Goal: Task Accomplishment & Management: Manage account settings

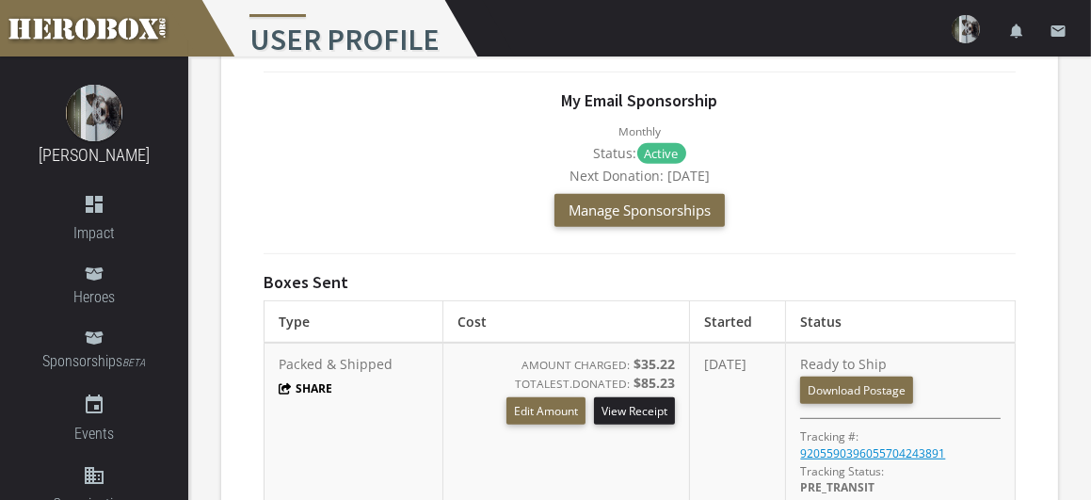
scroll to position [1070, 0]
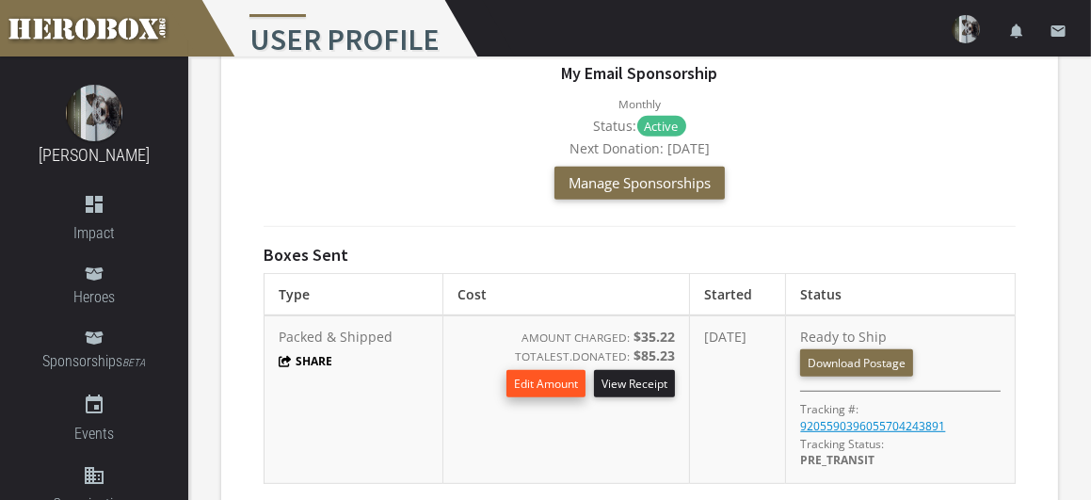
click at [525, 370] on button "Edit Amount" at bounding box center [545, 383] width 79 height 27
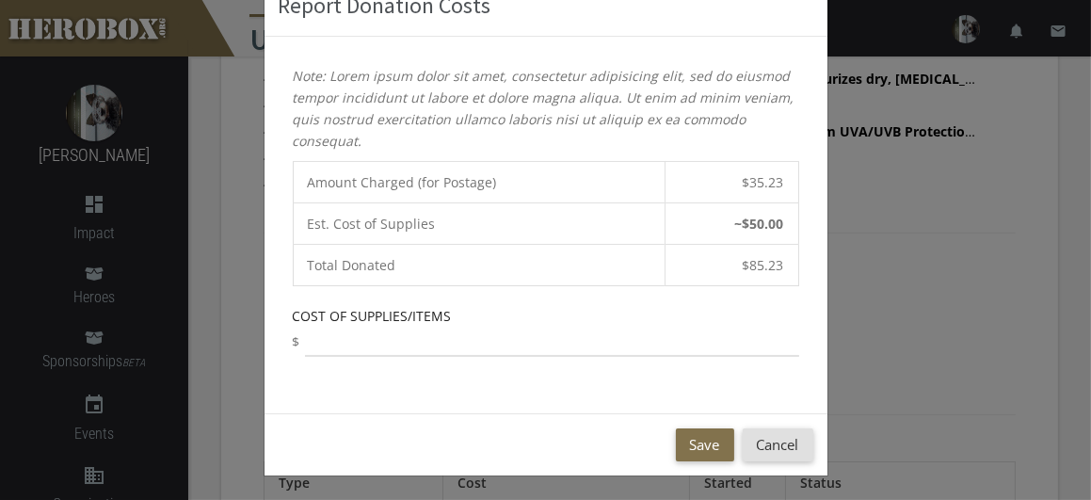
scroll to position [103, 0]
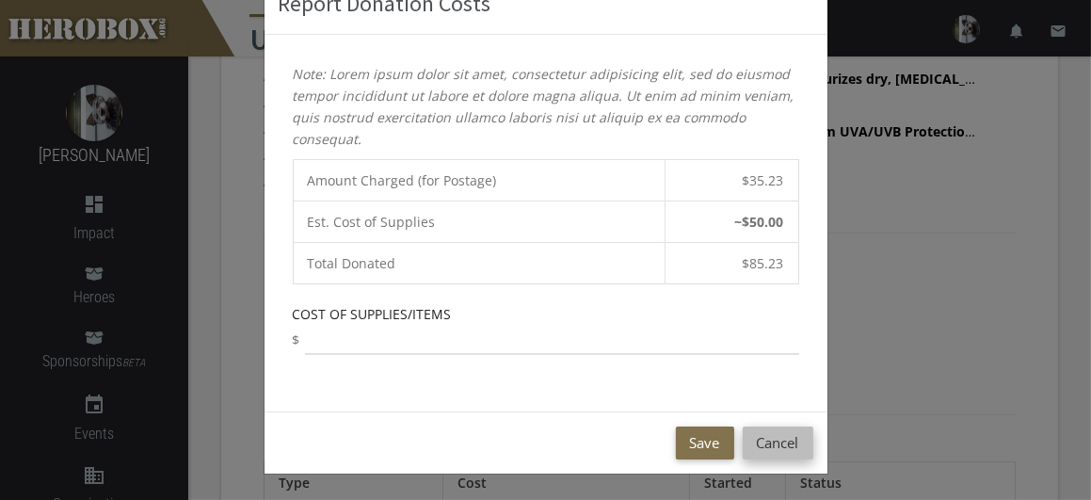
click at [772, 436] on button "Cancel" at bounding box center [777, 442] width 71 height 33
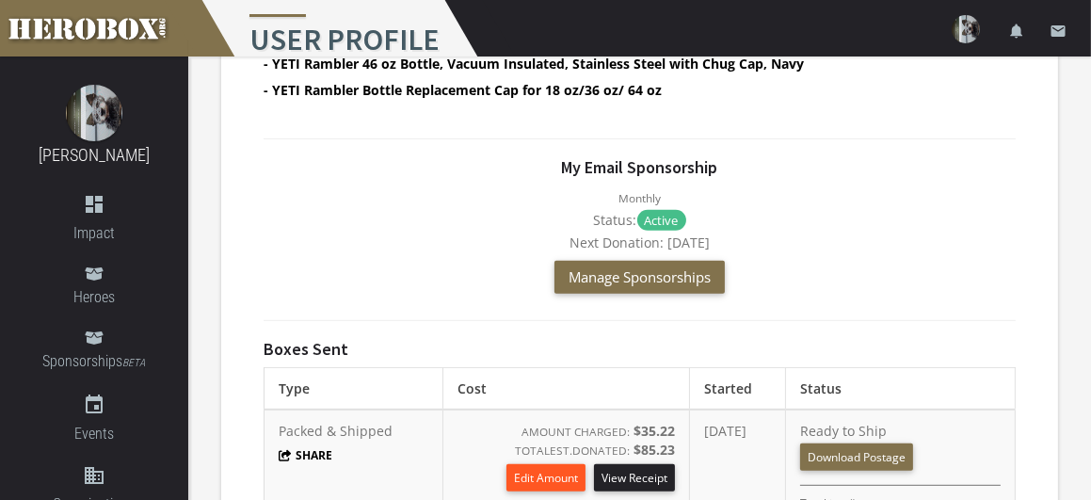
scroll to position [1070, 0]
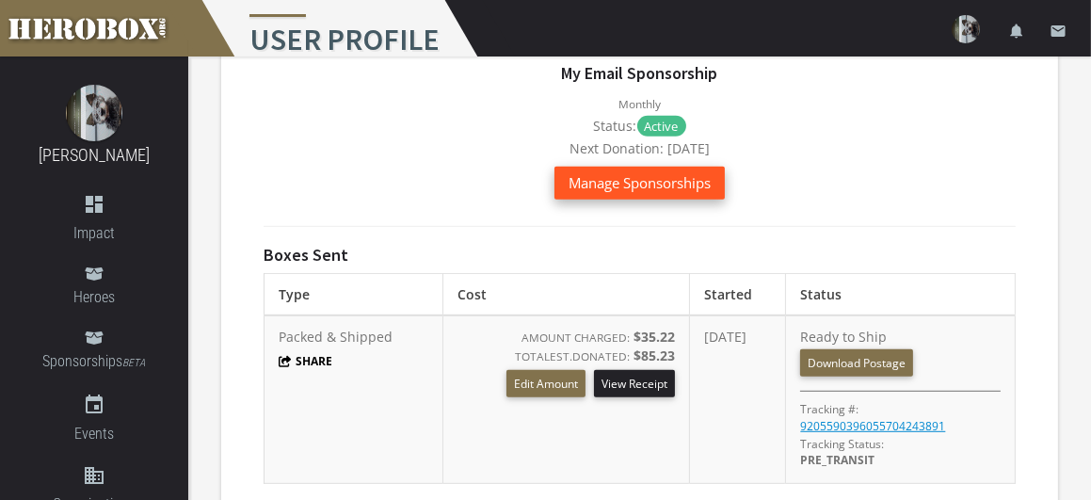
click at [676, 173] on span "Manage Sponsorships" at bounding box center [639, 182] width 142 height 19
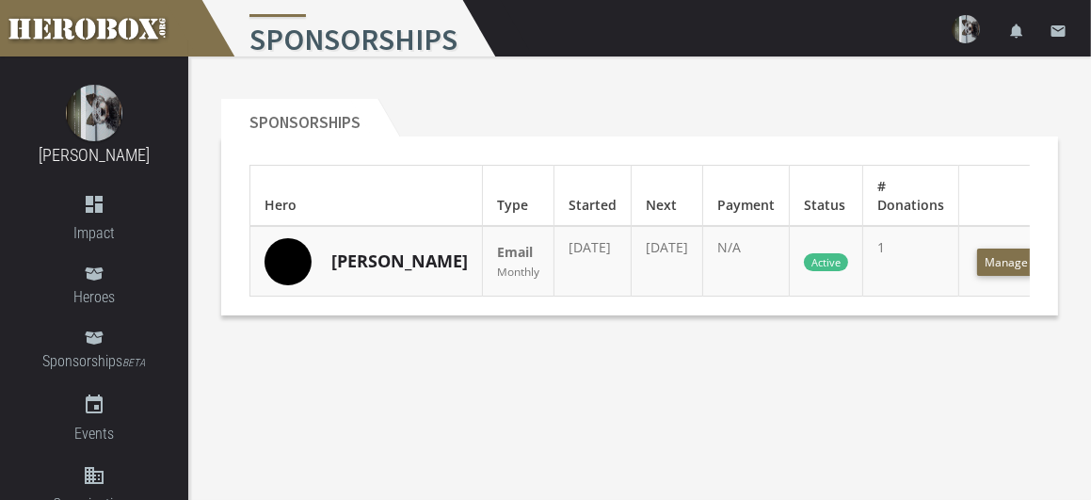
click at [894, 79] on div "Sponsorships Hero Type Started Next Payment Status # Donations [PERSON_NAME] Em…" at bounding box center [639, 192] width 902 height 273
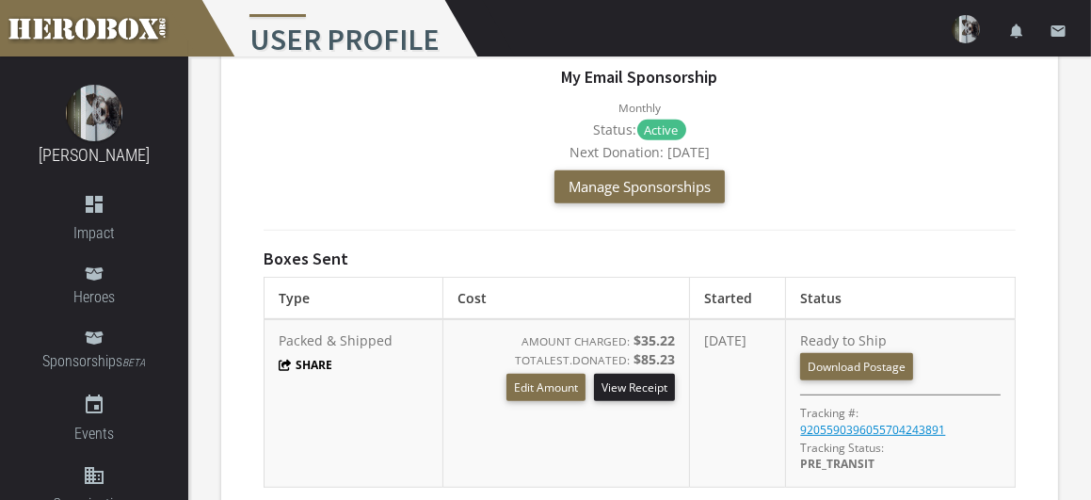
scroll to position [1070, 0]
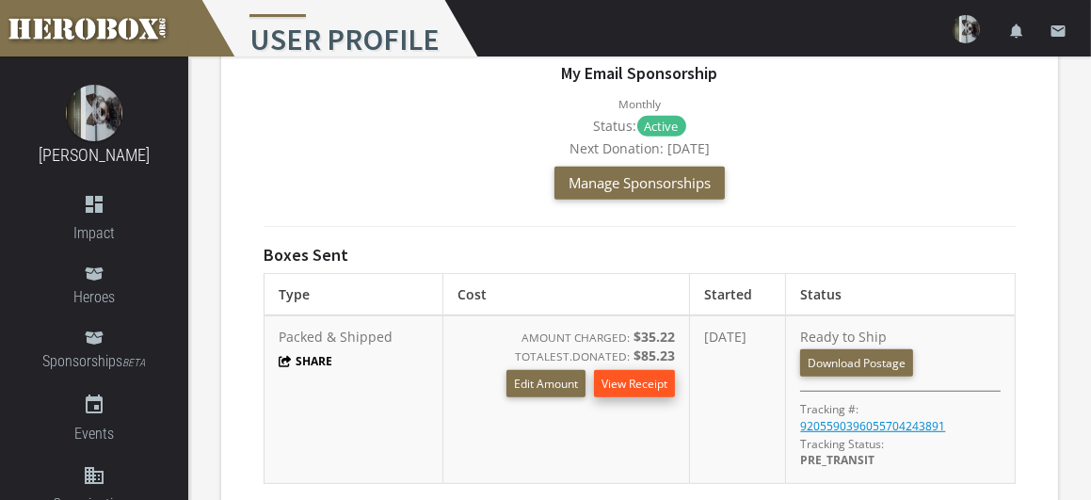
click at [614, 370] on link "View Receipt" at bounding box center [634, 383] width 81 height 27
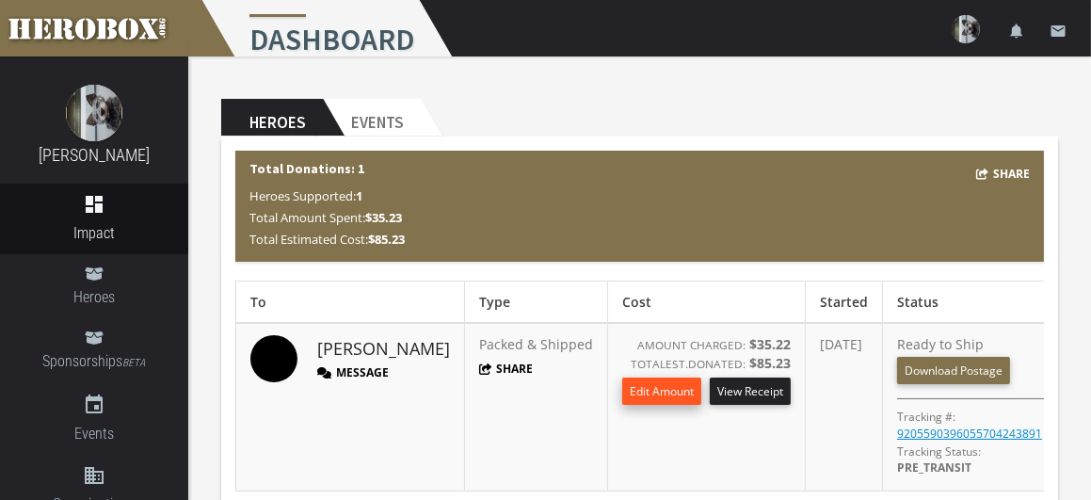
click at [622, 386] on button "Edit Amount" at bounding box center [661, 390] width 79 height 27
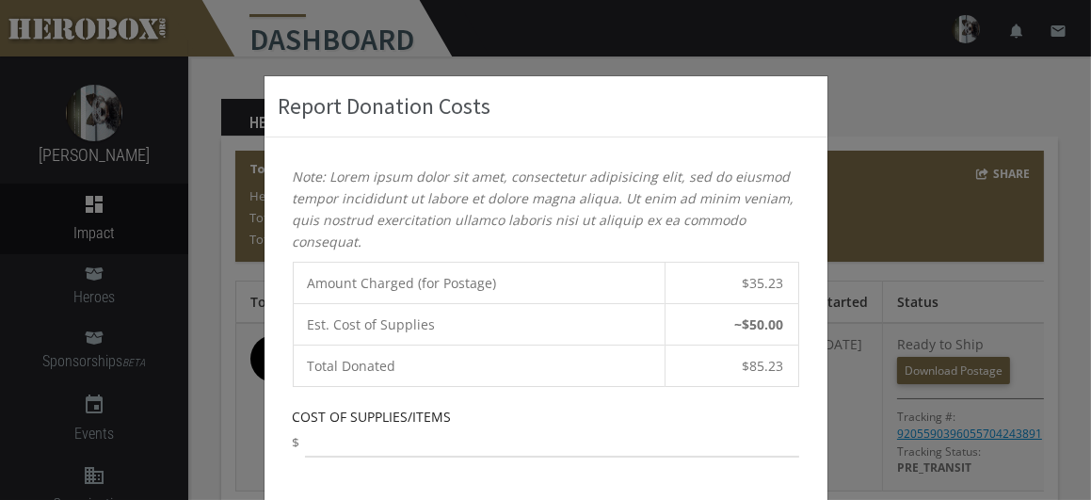
click at [905, 109] on div "Report Donation Costs Note: Lorem ipsum dolor sit amet, consectetur adipisicing…" at bounding box center [545, 250] width 1091 height 500
